Goal: Task Accomplishment & Management: Use online tool/utility

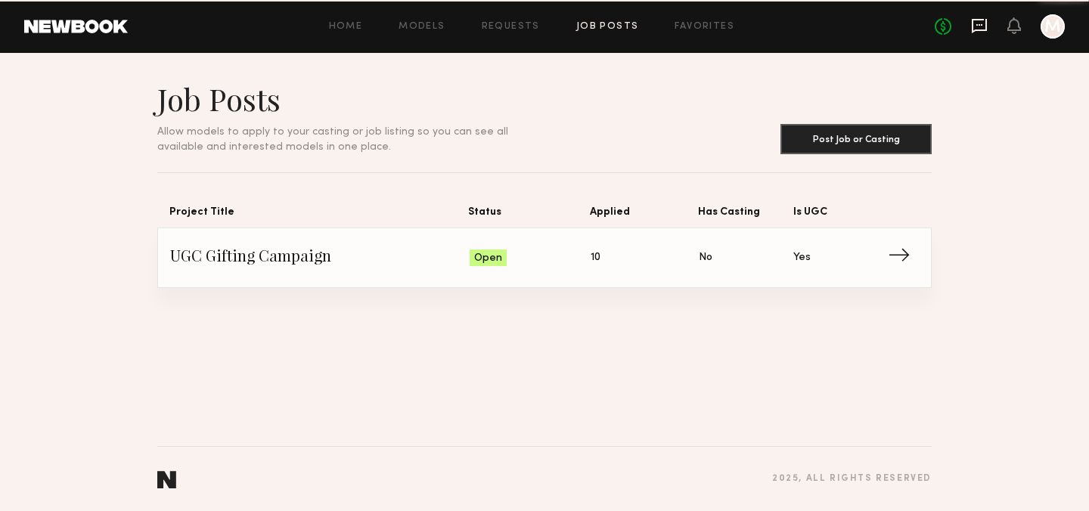
click at [985, 30] on icon at bounding box center [979, 26] width 15 height 14
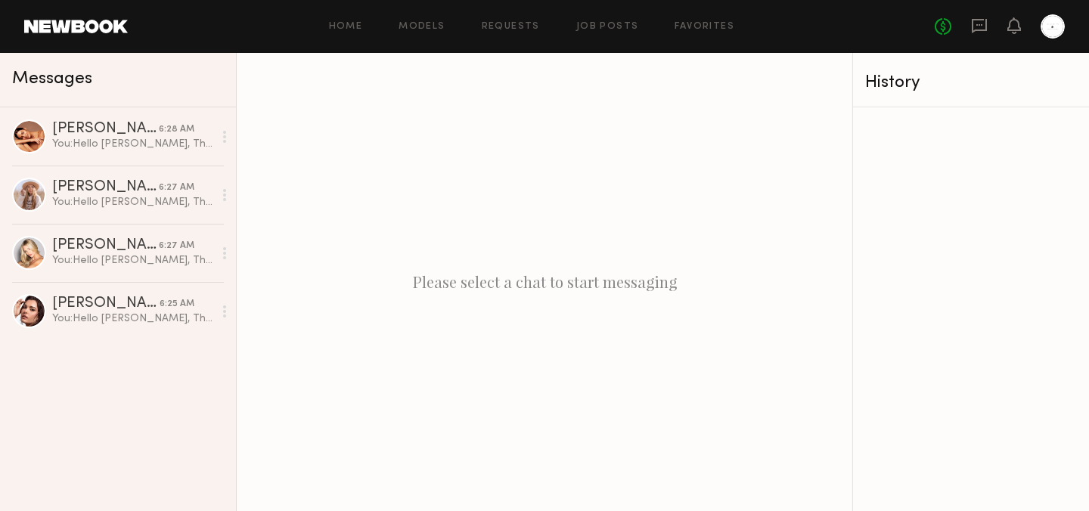
click at [591, 33] on div "Home Models Requests Job Posts Favorites Sign Out No fees up to $5,000" at bounding box center [596, 26] width 937 height 24
click at [593, 18] on div "Home Models Requests Job Posts Favorites Sign Out No fees up to $5,000" at bounding box center [596, 26] width 937 height 24
click at [595, 26] on link "Job Posts" at bounding box center [607, 27] width 63 height 10
